Goal: Task Accomplishment & Management: Use online tool/utility

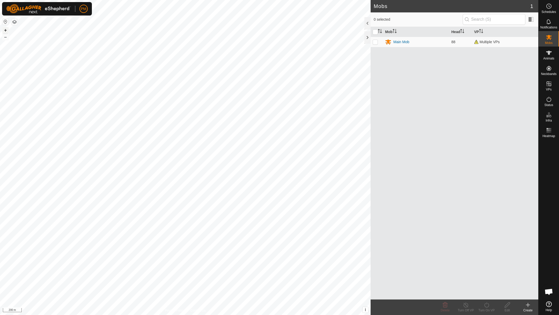
click at [5, 31] on button "+" at bounding box center [5, 30] width 6 height 6
click at [514, 84] on link "In Rotation" at bounding box center [516, 83] width 44 height 10
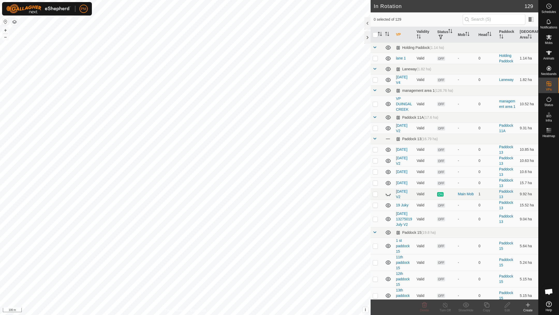
checkbox input "true"
click at [487, 305] on icon at bounding box center [486, 305] width 6 height 6
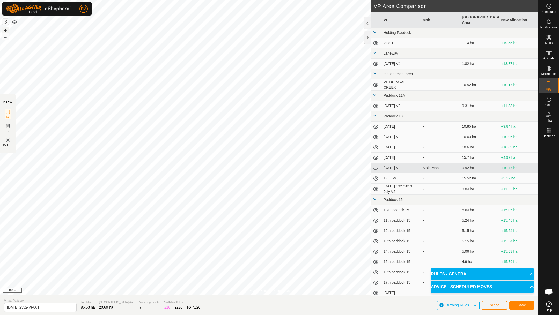
click at [4, 28] on button "+" at bounding box center [5, 30] width 6 height 6
drag, startPoint x: 41, startPoint y: 307, endPoint x: 0, endPoint y: 307, distance: 40.9
click at [0, 307] on section "Virtual Paddock [DATE] 25v2-VP001 Total Area 95.87 ha Grazing Area 20.69 ha Wat…" at bounding box center [269, 305] width 538 height 20
type input "[DATE]"
click at [6, 36] on button "–" at bounding box center [5, 37] width 6 height 6
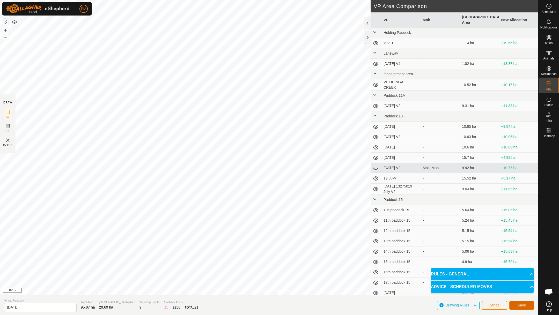
click at [516, 302] on button "Save" at bounding box center [521, 305] width 25 height 9
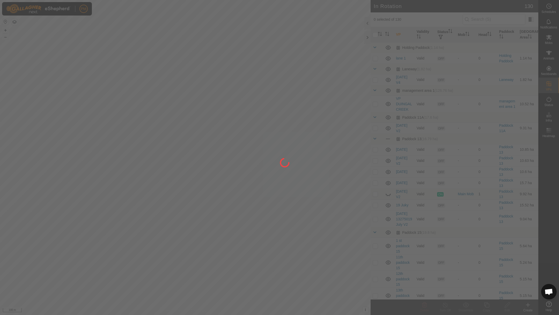
click at [549, 55] on div at bounding box center [279, 157] width 559 height 315
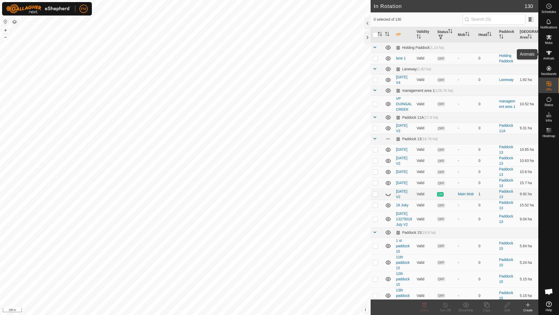
click at [548, 53] on icon at bounding box center [549, 53] width 6 height 4
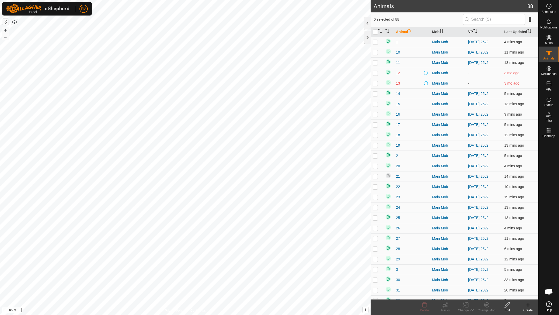
click at [472, 30] on th "VP" at bounding box center [484, 32] width 36 height 10
click at [375, 32] on input "checkbox" at bounding box center [375, 31] width 5 height 5
checkbox input "true"
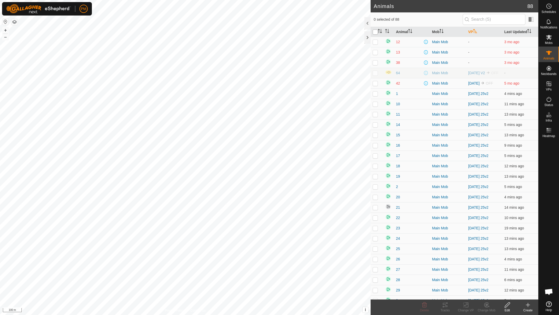
checkbox input "true"
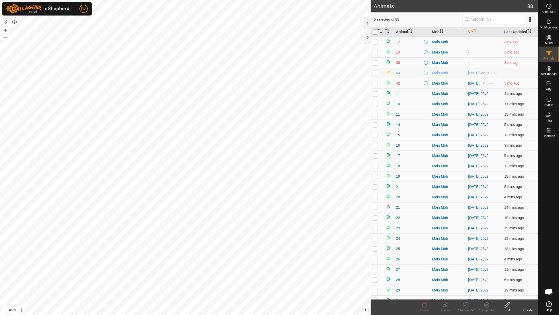
checkbox input "true"
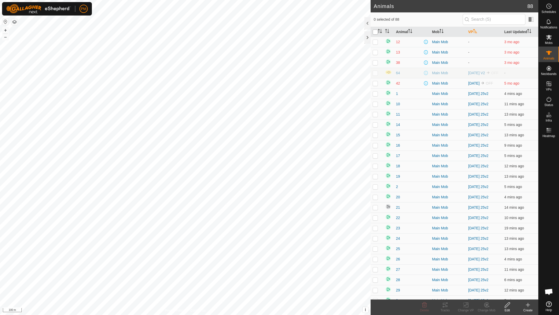
checkbox input "true"
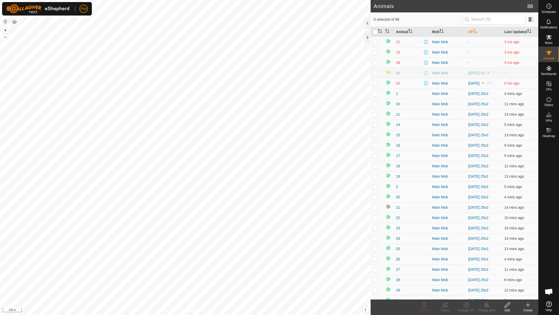
checkbox input "true"
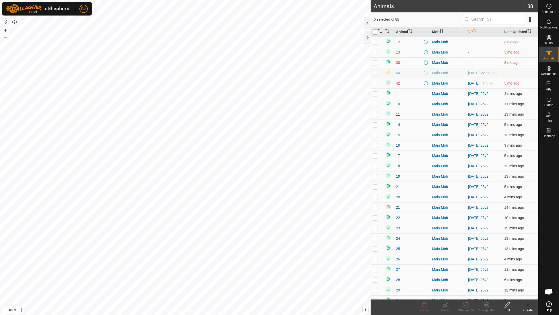
checkbox input "true"
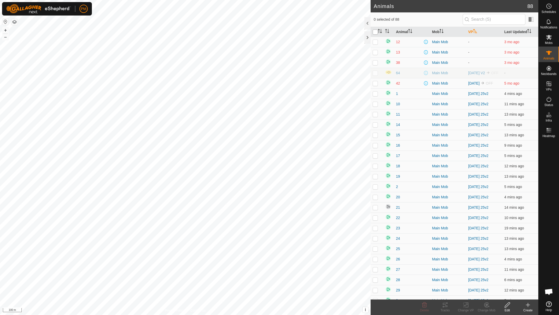
checkbox input "true"
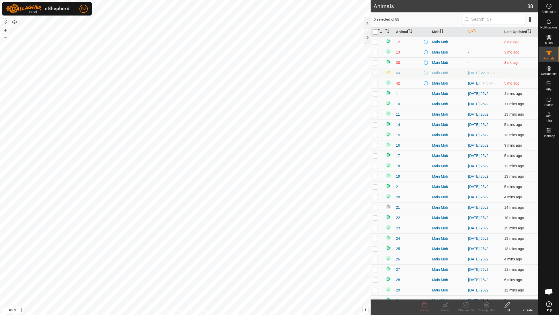
checkbox input "true"
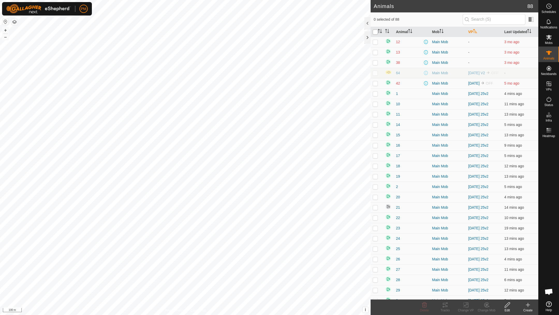
checkbox input "true"
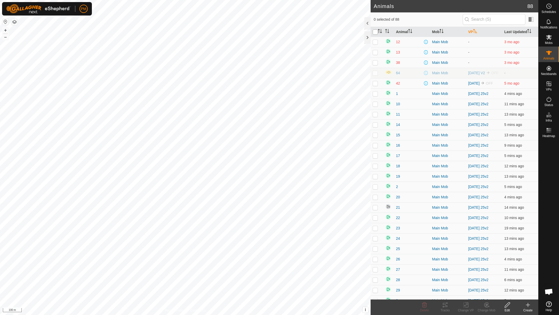
checkbox input "true"
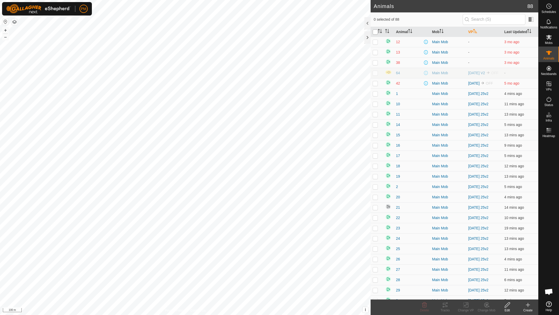
checkbox input "true"
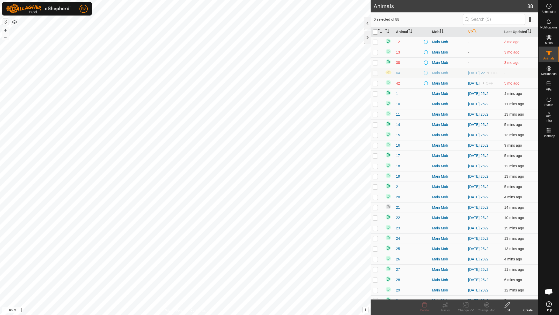
checkbox input "true"
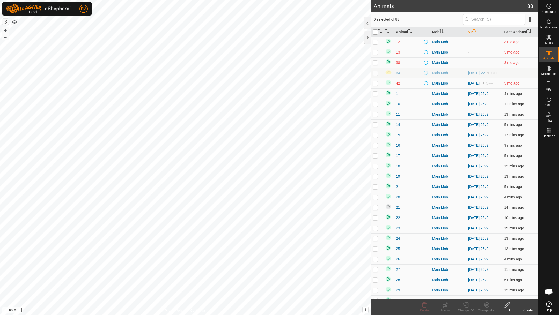
checkbox input "true"
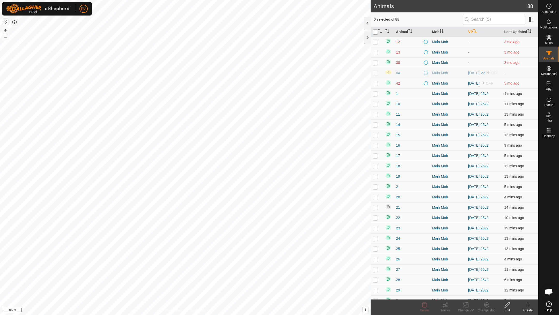
checkbox input "true"
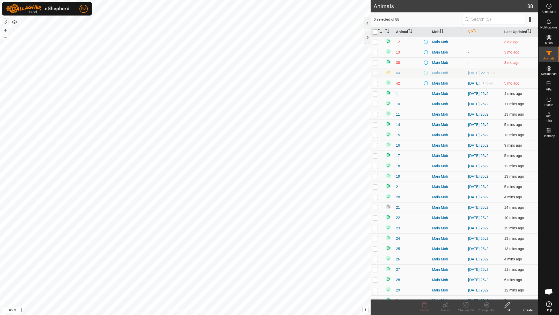
checkbox input "true"
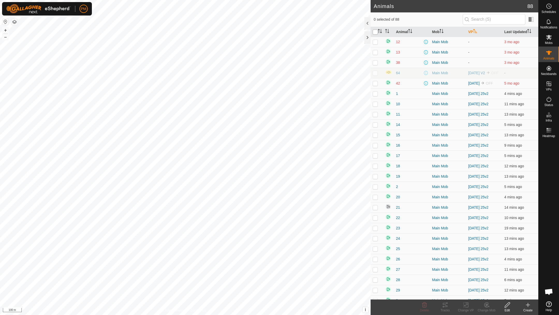
checkbox input "true"
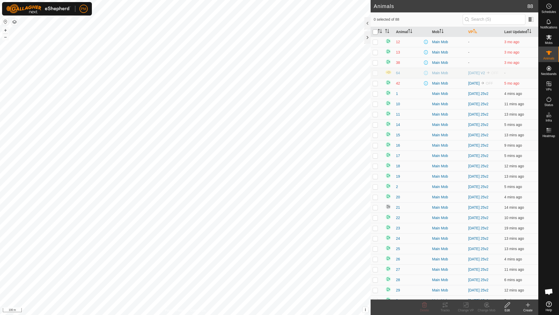
checkbox input "true"
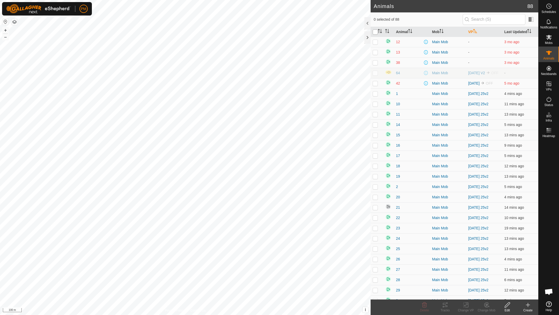
checkbox input "true"
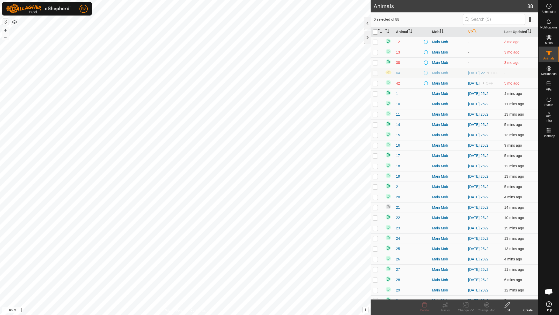
checkbox input "true"
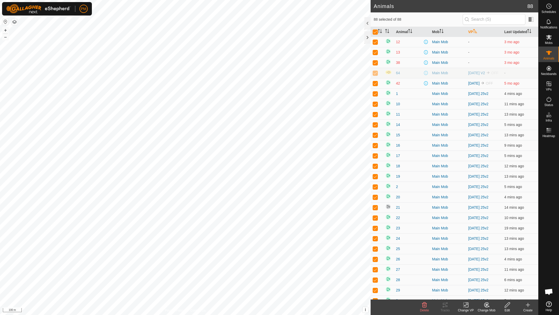
click at [375, 44] on p-checkbox at bounding box center [375, 42] width 5 height 4
checkbox input "false"
click at [375, 54] on p-checkbox at bounding box center [375, 52] width 5 height 4
checkbox input "false"
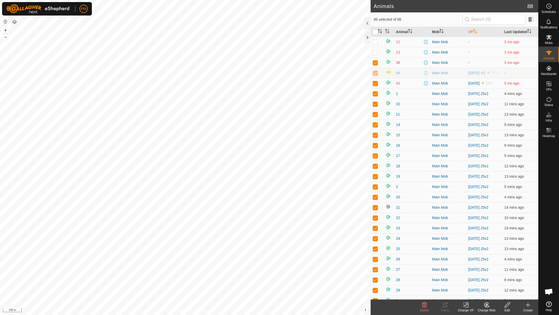
click at [376, 63] on p-checkbox at bounding box center [375, 63] width 5 height 4
checkbox input "false"
click at [376, 75] on p-checkbox at bounding box center [375, 73] width 5 height 4
click at [375, 75] on p-checkbox at bounding box center [375, 73] width 5 height 4
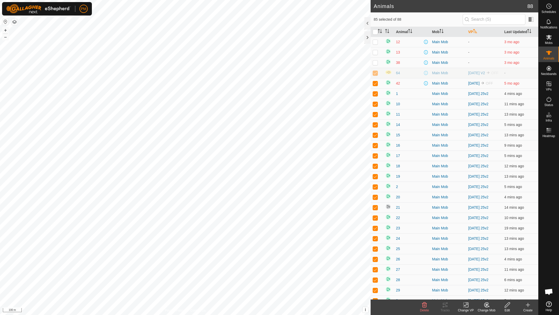
checkbox input "false"
click at [375, 85] on p-checkbox at bounding box center [375, 83] width 5 height 4
checkbox input "false"
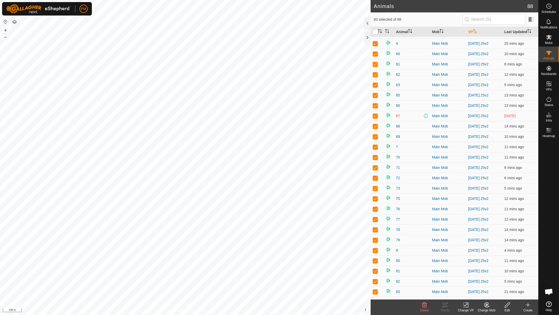
scroll to position [653, 0]
click at [377, 281] on p-checkbox at bounding box center [375, 283] width 5 height 4
checkbox input "false"
click at [374, 294] on p-checkbox at bounding box center [375, 294] width 5 height 4
checkbox input "false"
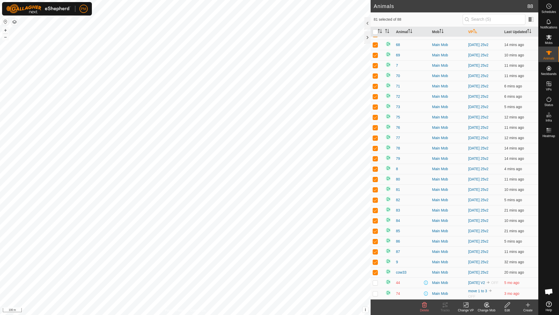
click at [467, 304] on icon at bounding box center [466, 304] width 4 height 3
click at [469, 281] on link "Choose VP..." at bounding box center [481, 282] width 51 height 10
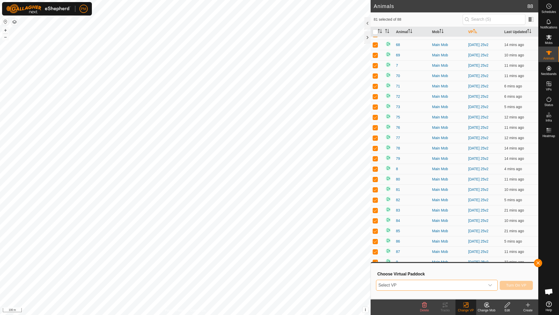
click at [402, 286] on span "Select VP" at bounding box center [430, 285] width 109 height 10
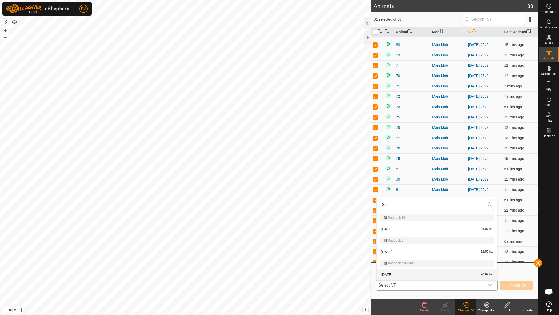
type input "29"
click at [396, 272] on li "[DATE] 20.69 ha" at bounding box center [436, 275] width 121 height 10
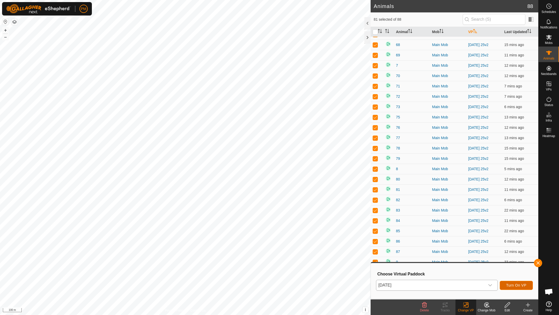
click at [508, 284] on span "Turn On VP" at bounding box center [516, 285] width 20 height 4
